Goal: Use online tool/utility

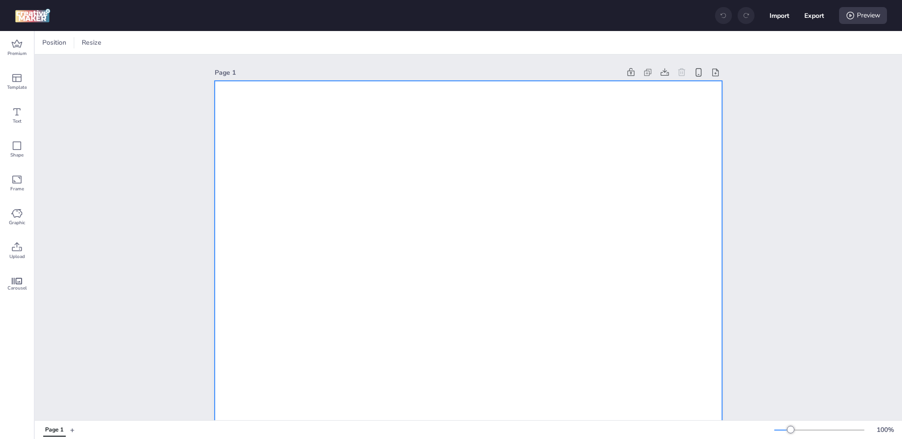
click at [126, 38] on div at bounding box center [128, 42] width 14 height 9
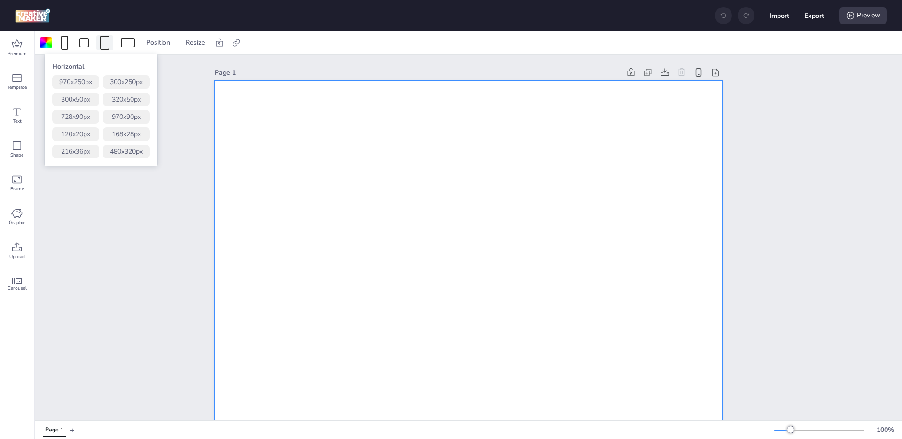
click at [105, 44] on div at bounding box center [104, 43] width 9 height 14
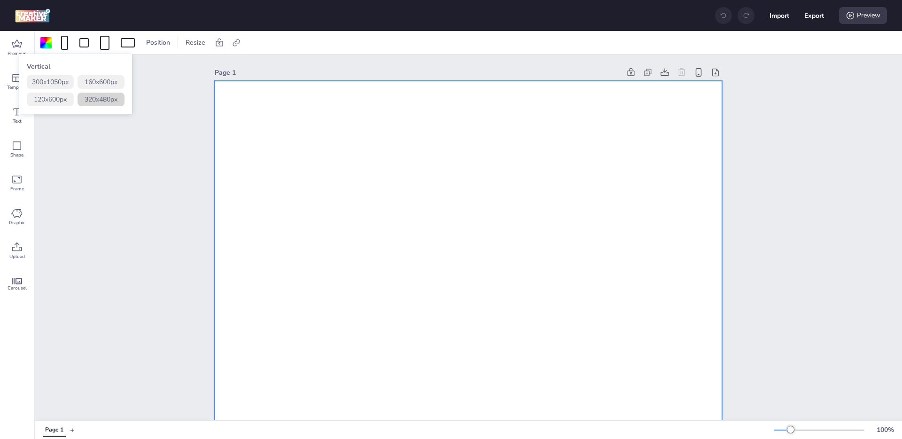
click at [102, 101] on button "320 x 480 px" at bounding box center [101, 100] width 47 height 14
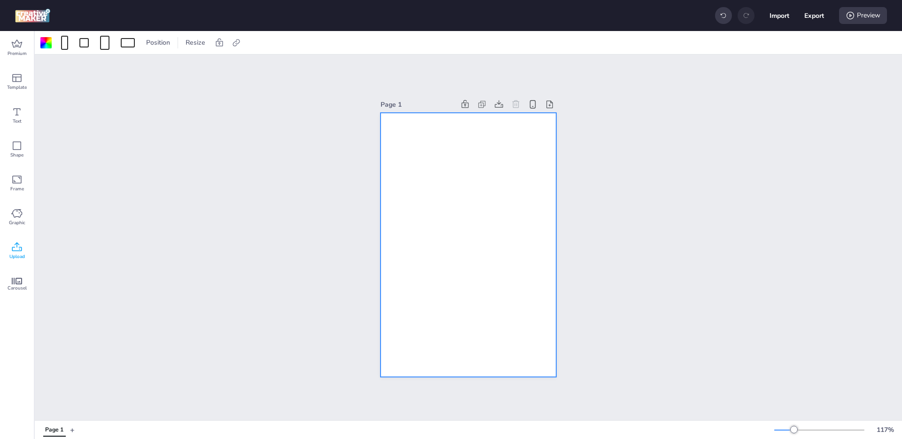
click at [20, 255] on span "Upload" at bounding box center [17, 257] width 16 height 8
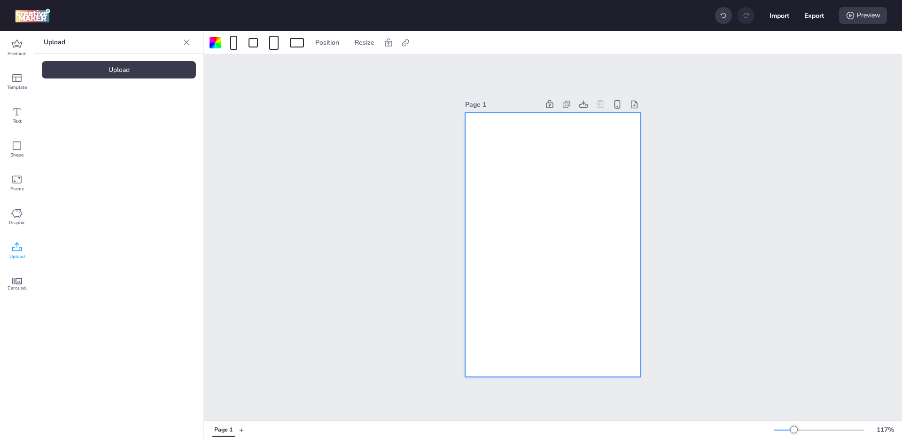
click at [136, 73] on div "Upload" at bounding box center [119, 69] width 154 height 17
click at [64, 127] on img at bounding box center [79, 131] width 57 height 10
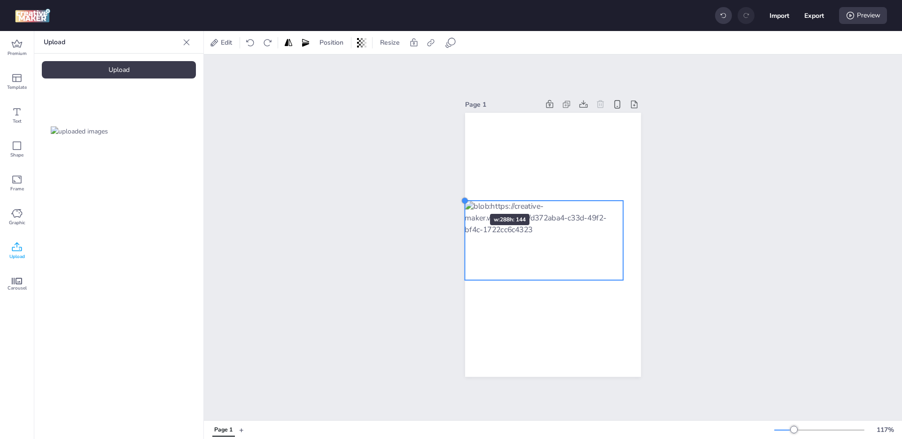
drag, startPoint x: 480, startPoint y: 206, endPoint x: 462, endPoint y: 197, distance: 20.0
click at [462, 197] on div at bounding box center [465, 201] width 8 height 8
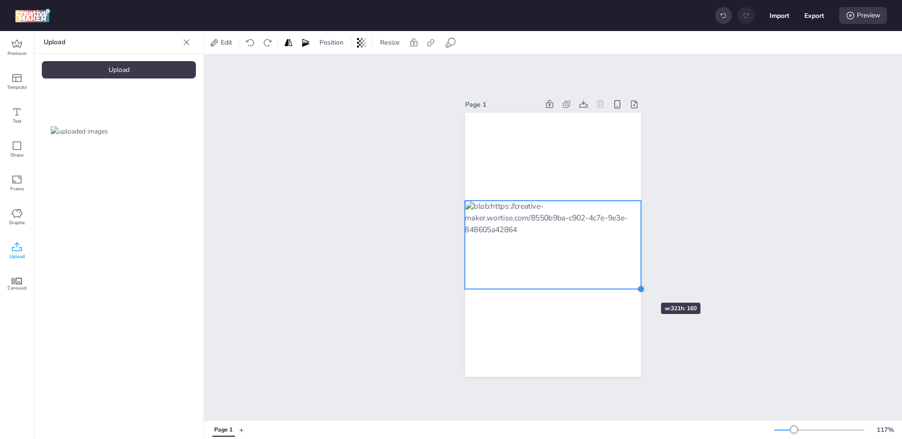
drag, startPoint x: 620, startPoint y: 277, endPoint x: 633, endPoint y: 285, distance: 15.6
click at [638, 285] on div at bounding box center [642, 289] width 8 height 8
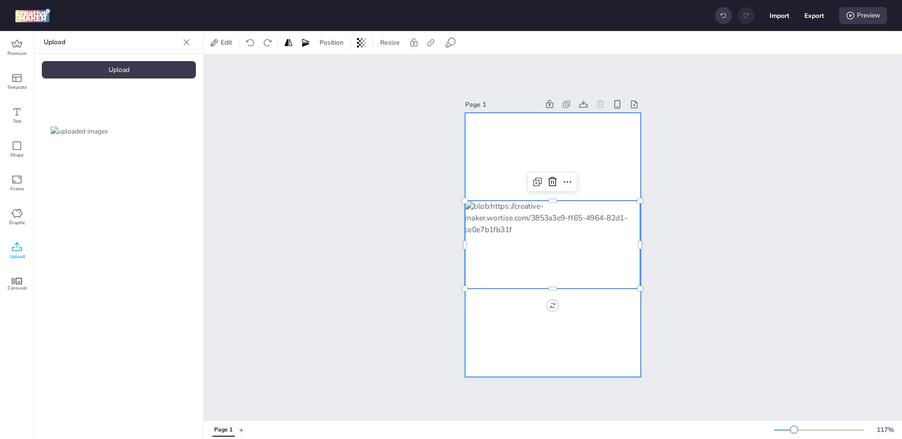
click at [611, 327] on div at bounding box center [553, 245] width 176 height 264
click at [617, 263] on div at bounding box center [553, 245] width 176 height 88
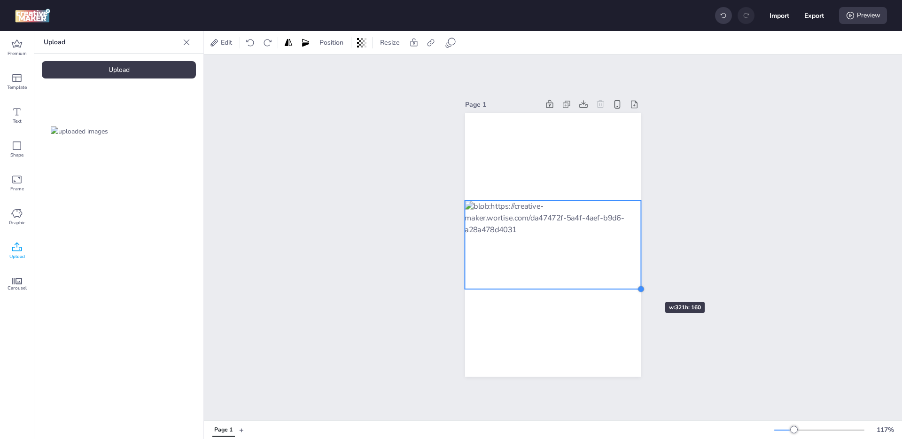
click at [638, 285] on div at bounding box center [642, 289] width 8 height 8
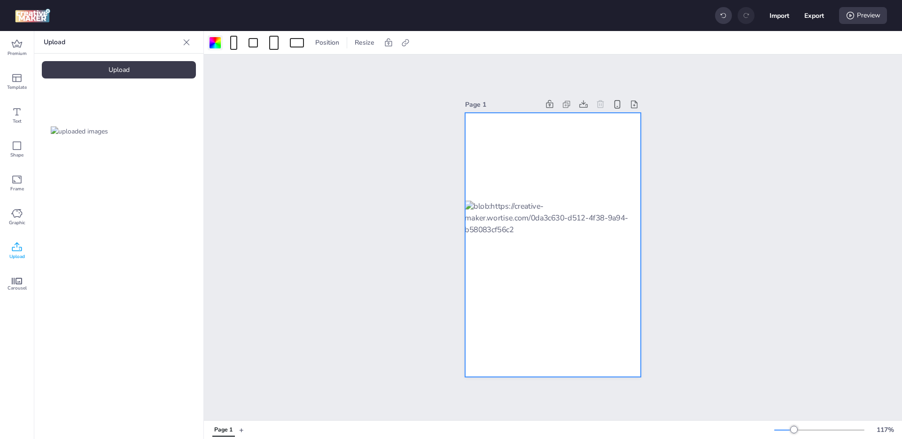
click at [215, 40] on div at bounding box center [215, 42] width 11 height 11
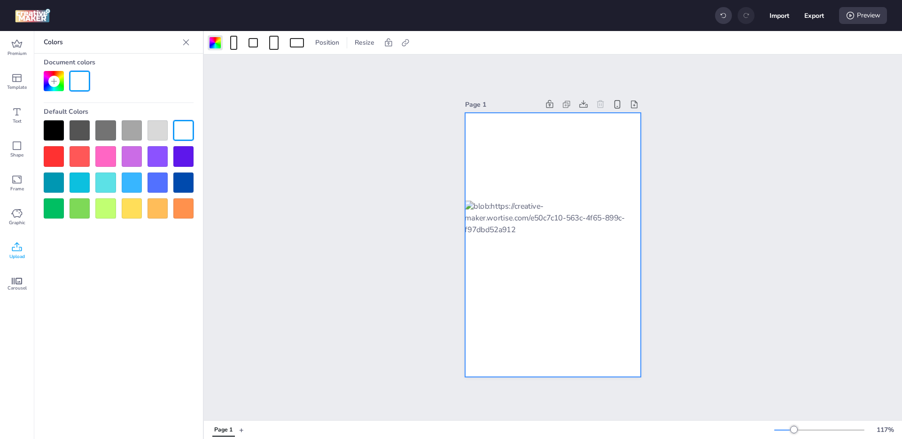
click at [56, 125] on div at bounding box center [54, 130] width 20 height 20
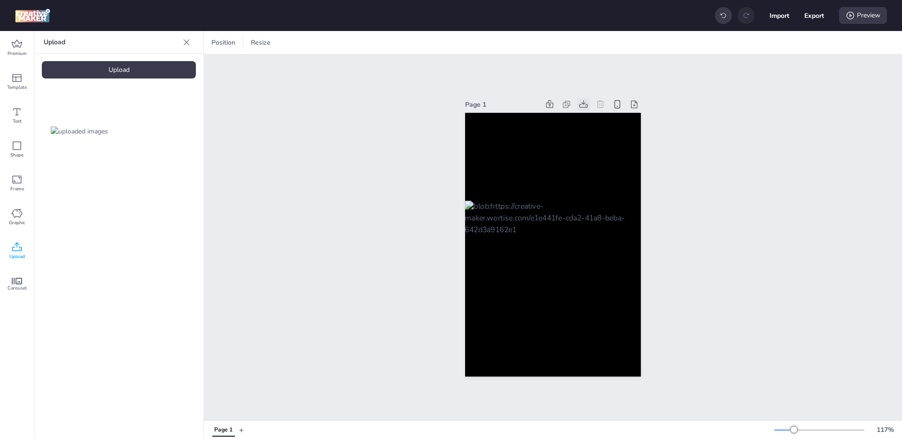
click at [584, 102] on icon at bounding box center [583, 104] width 8 height 8
click at [483, 256] on div at bounding box center [553, 245] width 177 height 88
click at [118, 71] on div "Upload" at bounding box center [119, 69] width 154 height 17
click at [148, 133] on img at bounding box center [158, 131] width 57 height 10
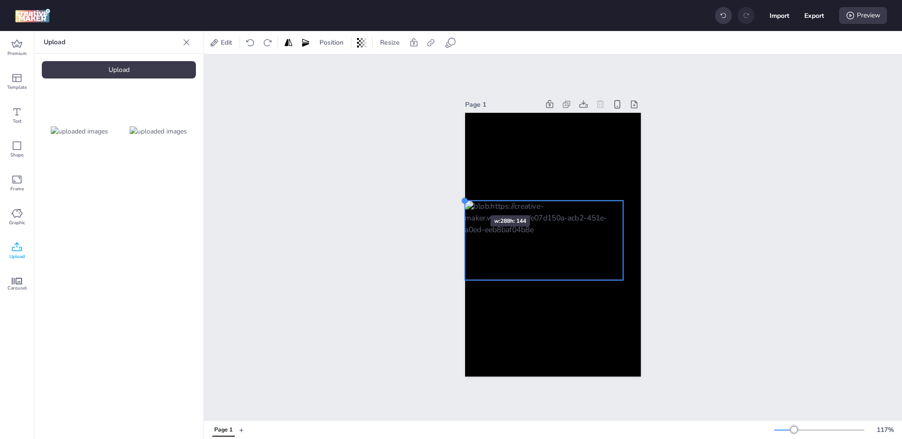
drag, startPoint x: 480, startPoint y: 206, endPoint x: 462, endPoint y: 198, distance: 19.6
click at [462, 198] on div at bounding box center [465, 201] width 8 height 8
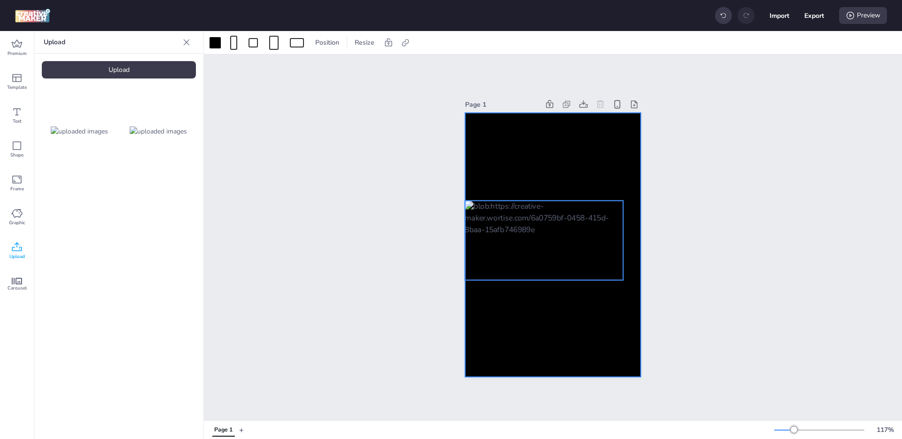
click at [602, 264] on div at bounding box center [544, 240] width 159 height 79
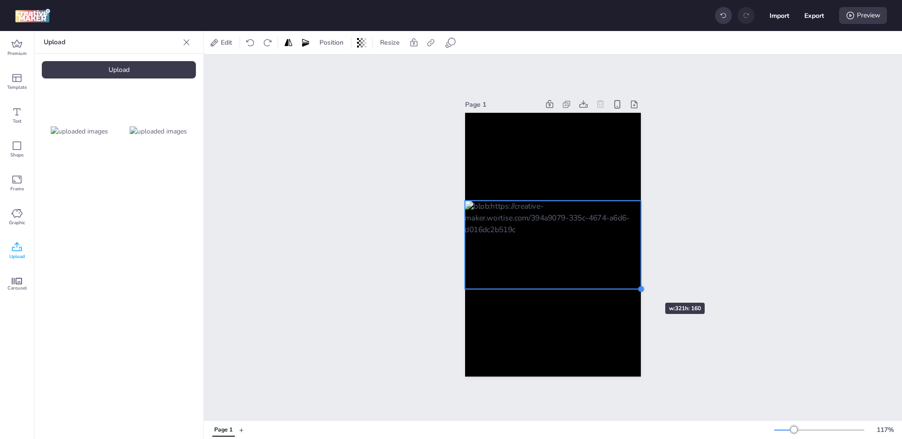
drag, startPoint x: 619, startPoint y: 277, endPoint x: 637, endPoint y: 286, distance: 20.0
click at [638, 286] on div at bounding box center [642, 289] width 8 height 8
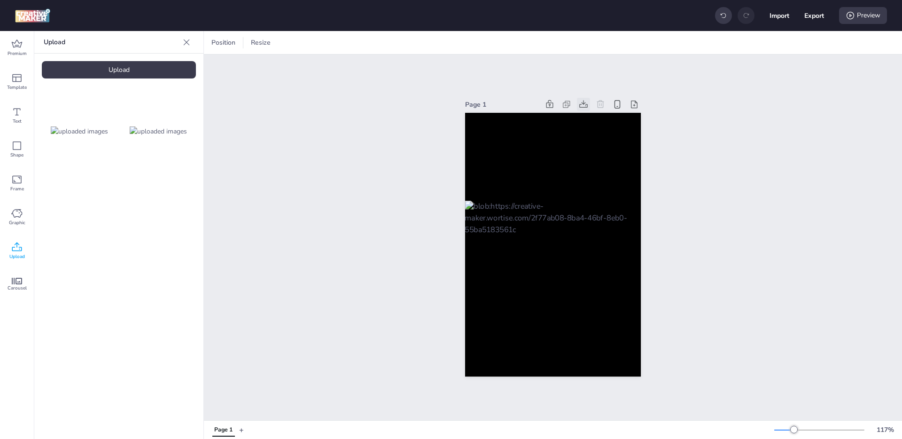
click at [579, 100] on icon at bounding box center [583, 104] width 9 height 9
